Goal: Information Seeking & Learning: Understand process/instructions

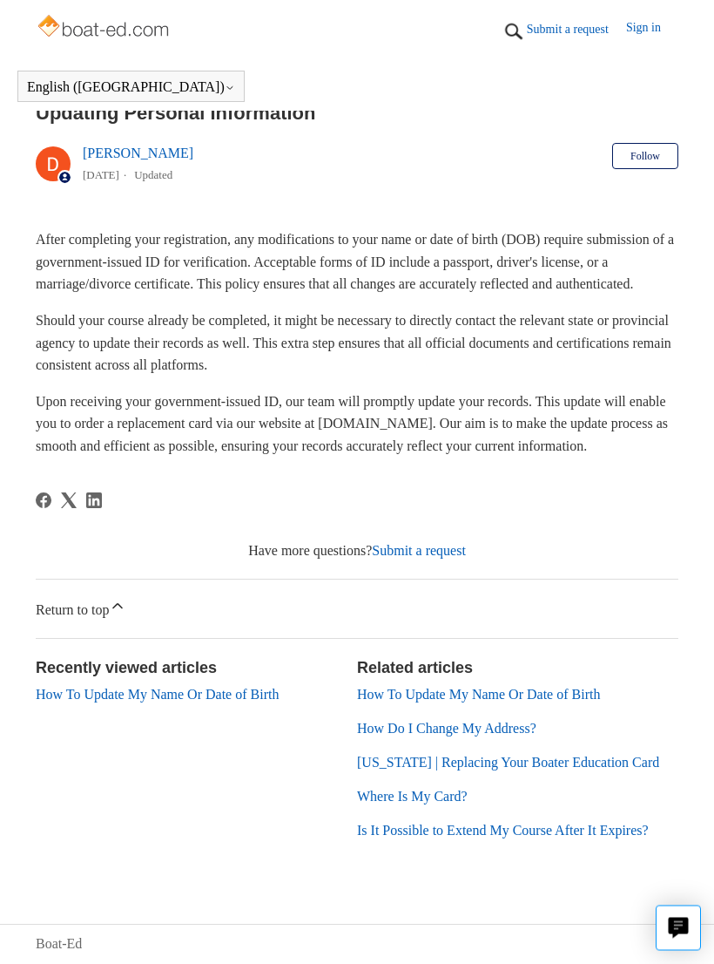
scroll to position [322, 0]
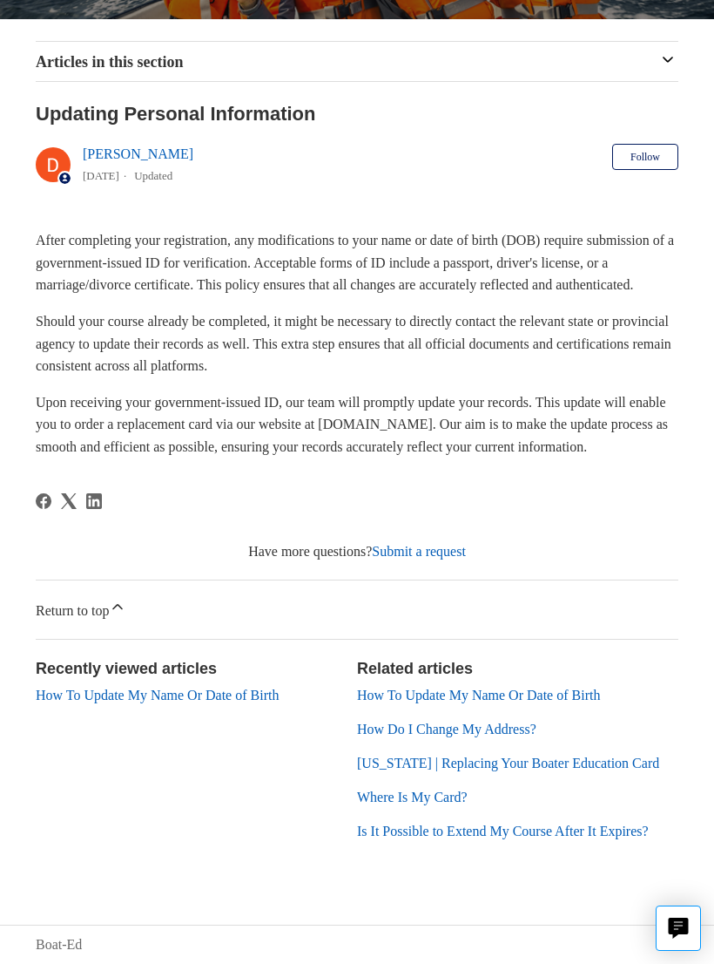
click at [458, 558] on link "Submit a request" at bounding box center [419, 551] width 94 height 15
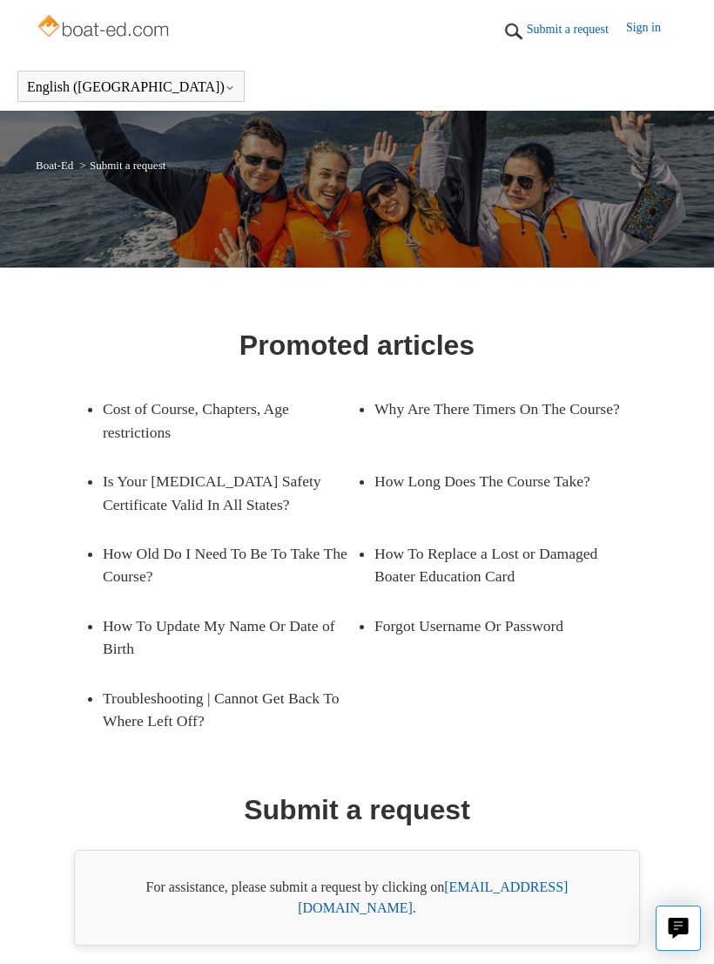
click at [584, 493] on link "How Long Does The Course Take?" at bounding box center [502, 480] width 254 height 49
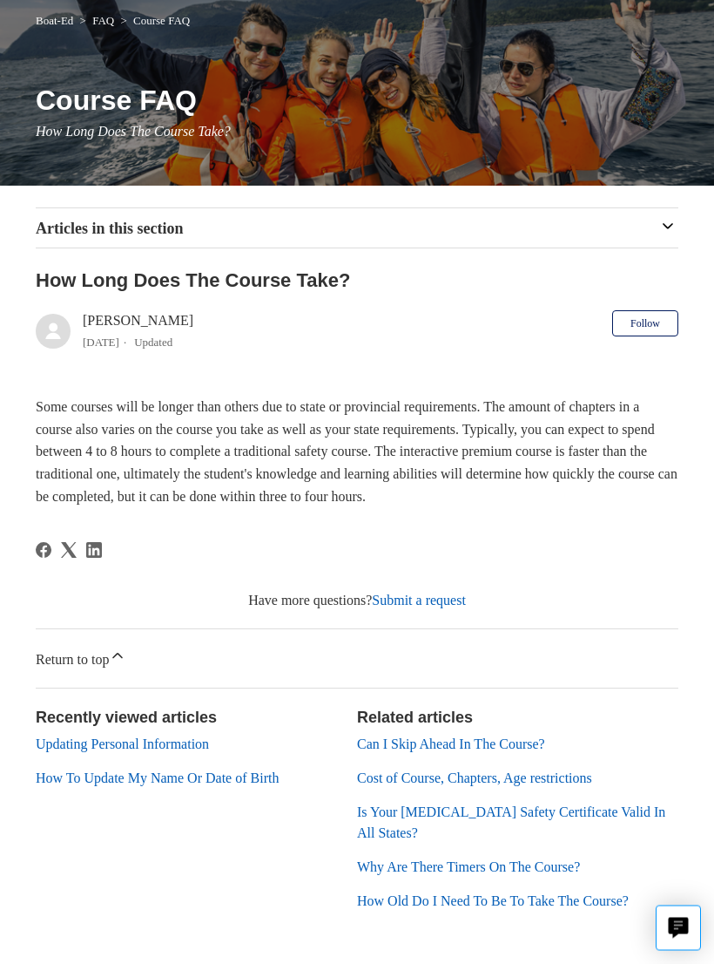
scroll to position [185, 0]
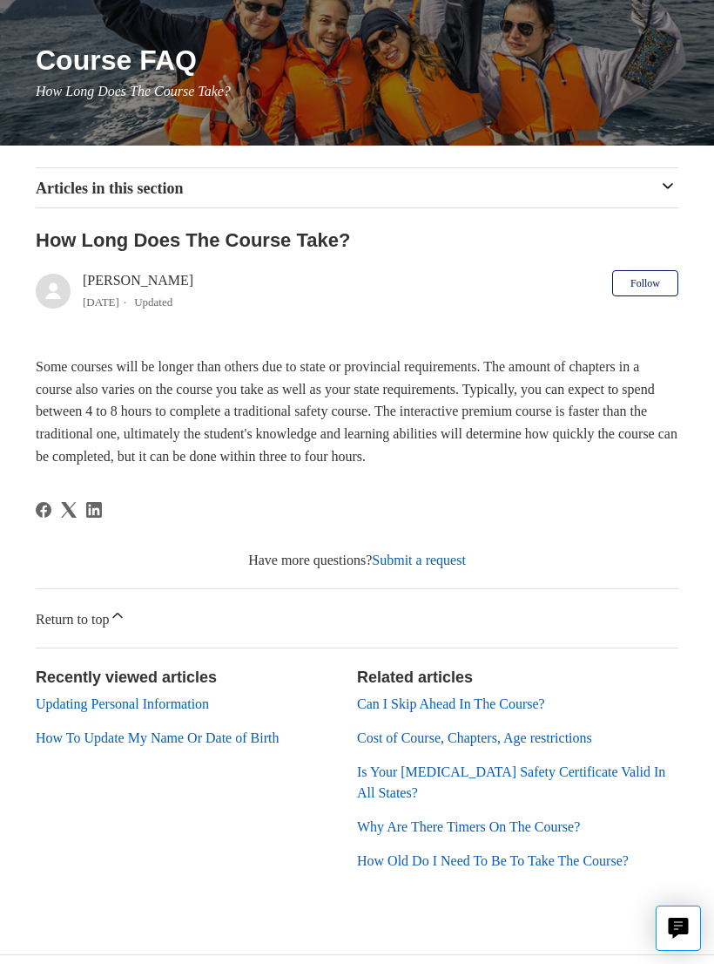
click at [241, 735] on link "How To Update My Name Or Date of Birth" at bounding box center [157, 737] width 243 height 15
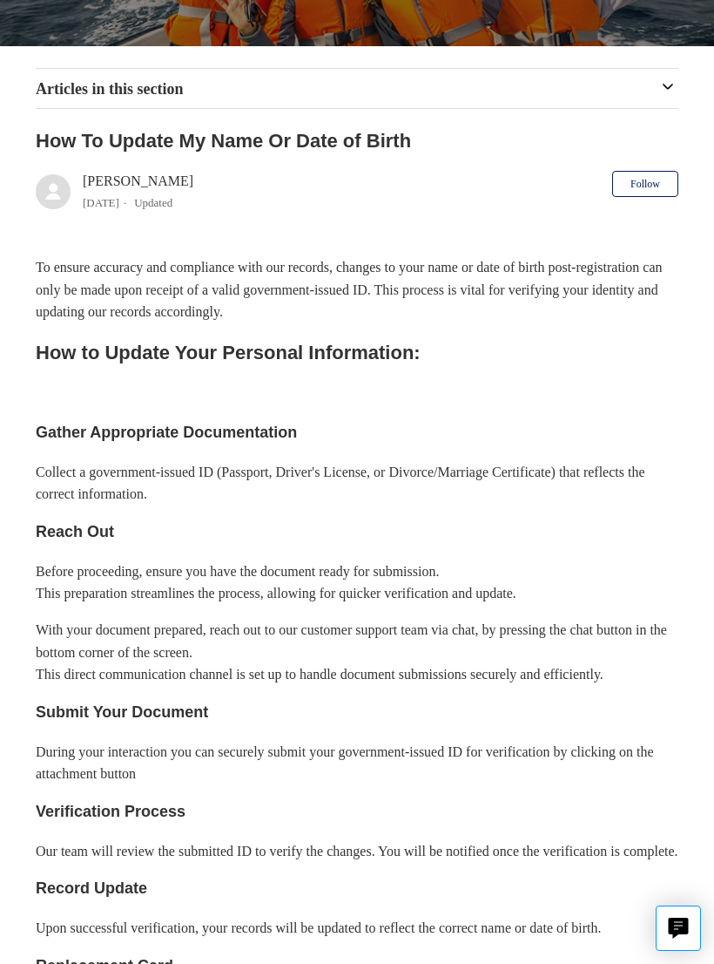
scroll to position [301, 0]
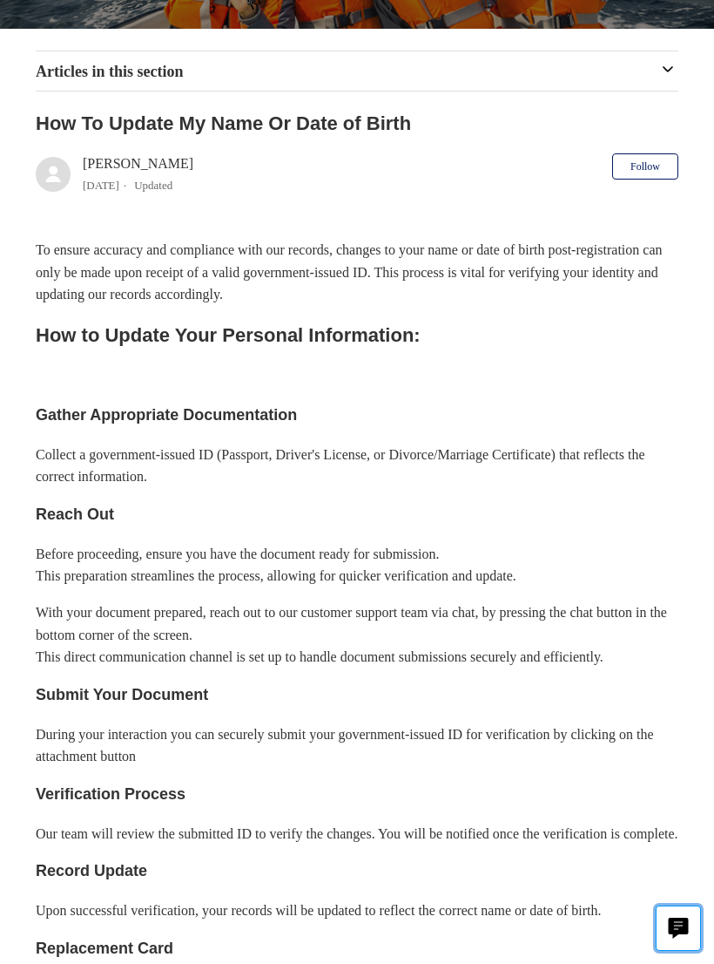
click at [686, 934] on icon "Live chat" at bounding box center [679, 925] width 20 height 17
